Goal: Obtain resource: Obtain resource

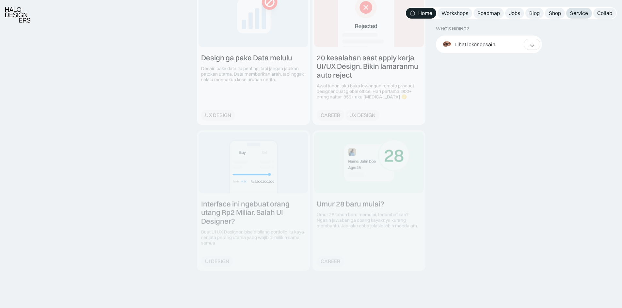
scroll to position [804, 0]
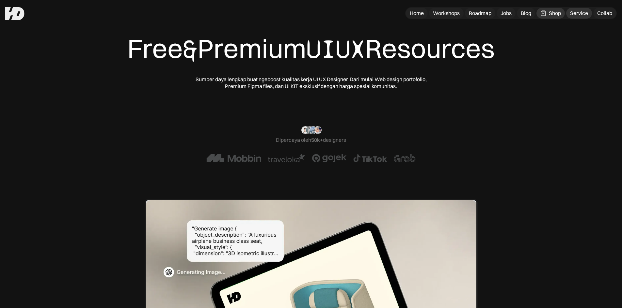
click at [583, 13] on div "Service" at bounding box center [579, 13] width 18 height 7
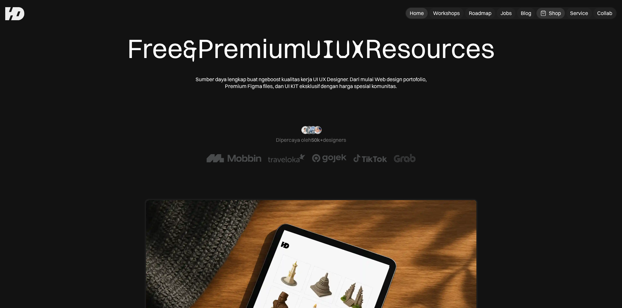
click at [416, 9] on link "Home" at bounding box center [417, 13] width 22 height 11
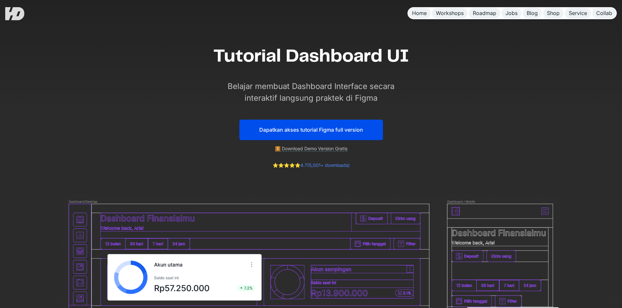
click at [335, 128] on link "Dapatkan akses tutorial Figma full version" at bounding box center [311, 130] width 144 height 21
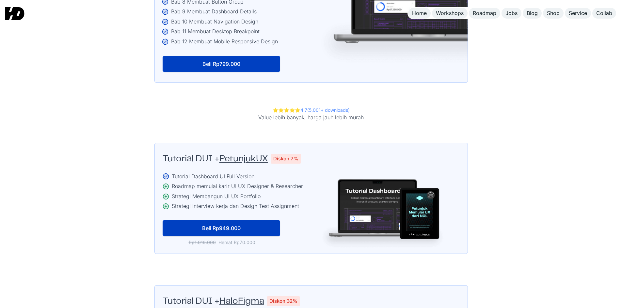
scroll to position [1296, 0]
